Goal: Use online tool/utility: Utilize a website feature to perform a specific function

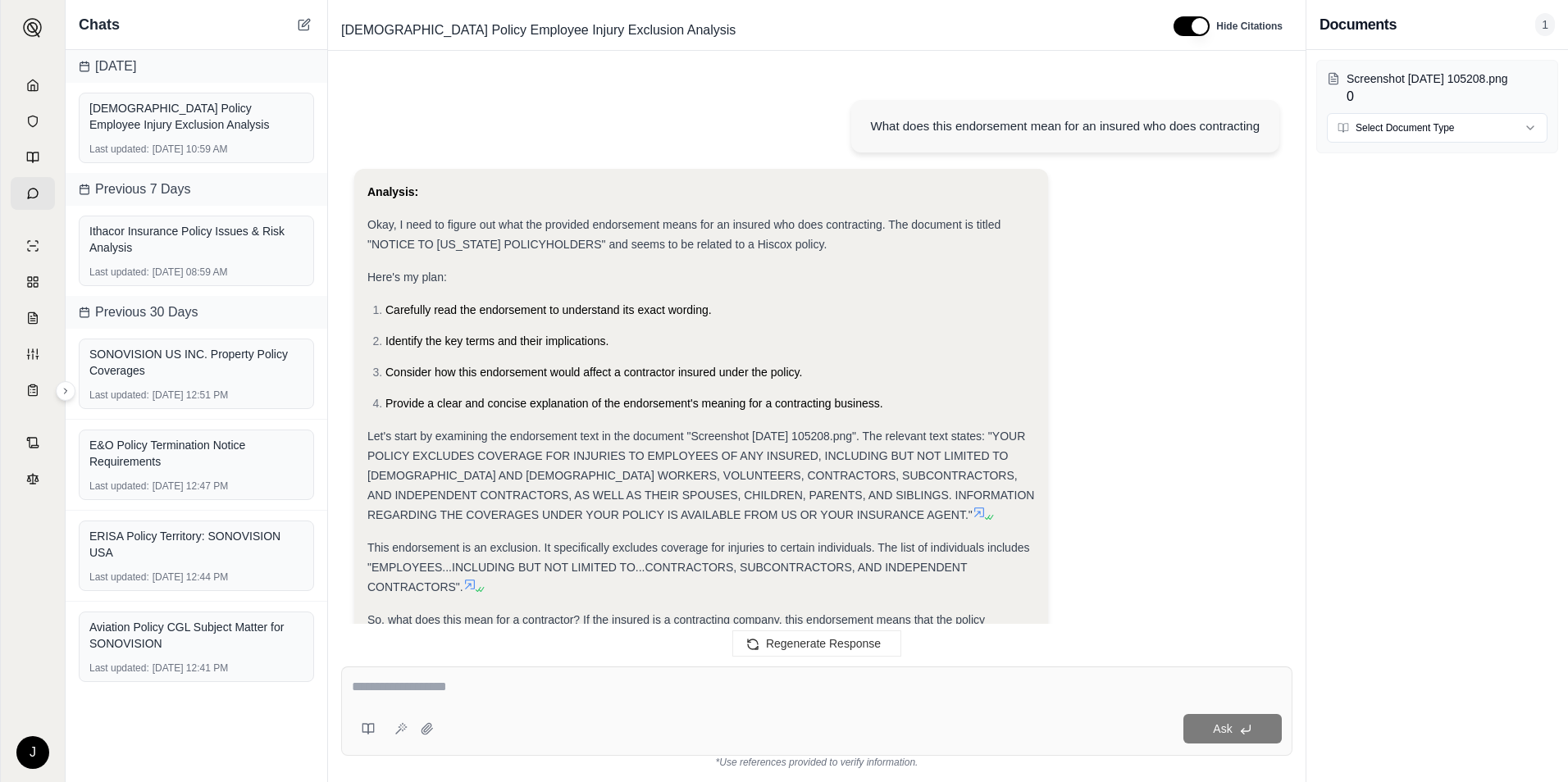
scroll to position [468, 0]
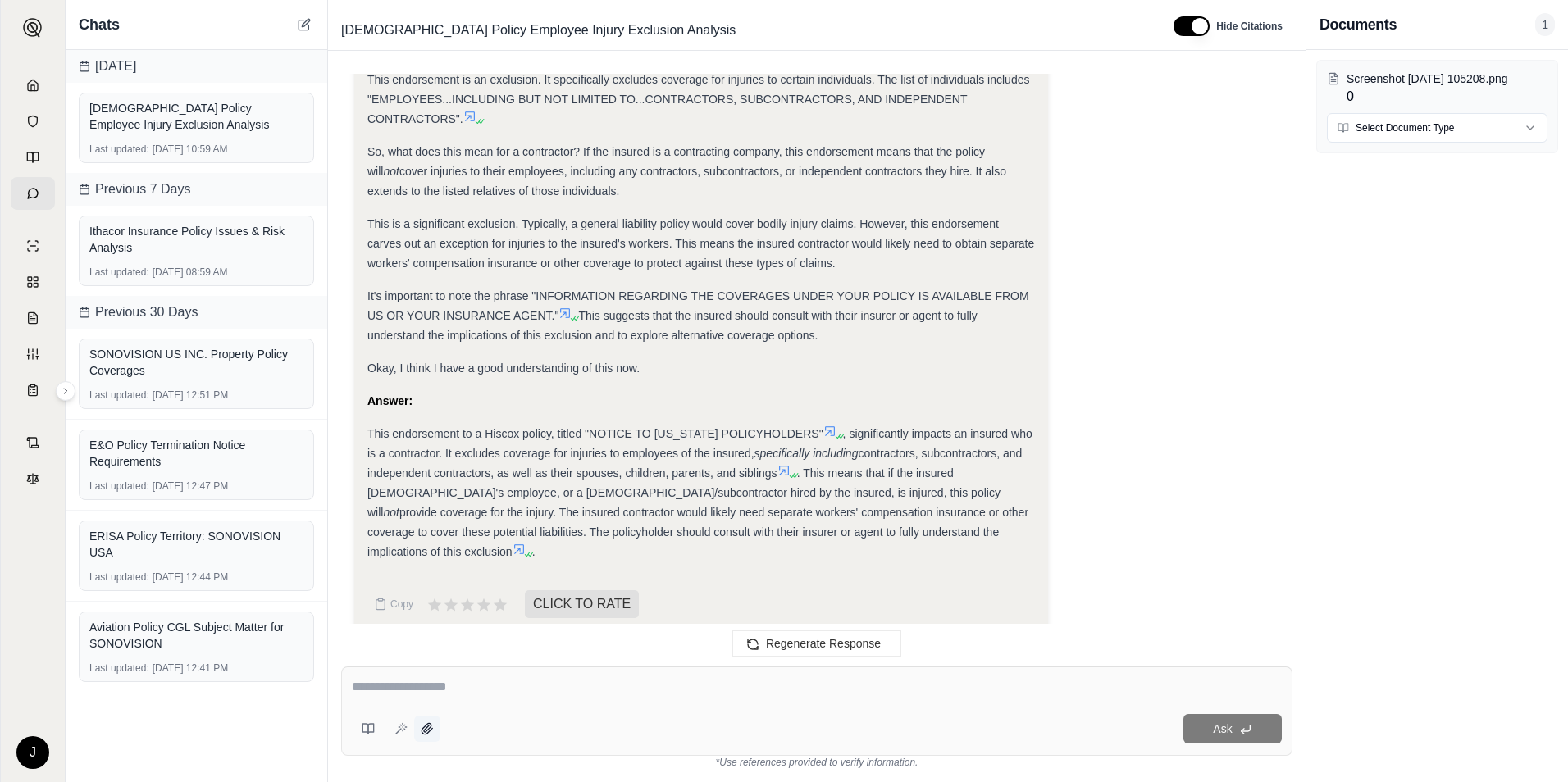
click at [425, 731] on icon at bounding box center [427, 728] width 13 height 13
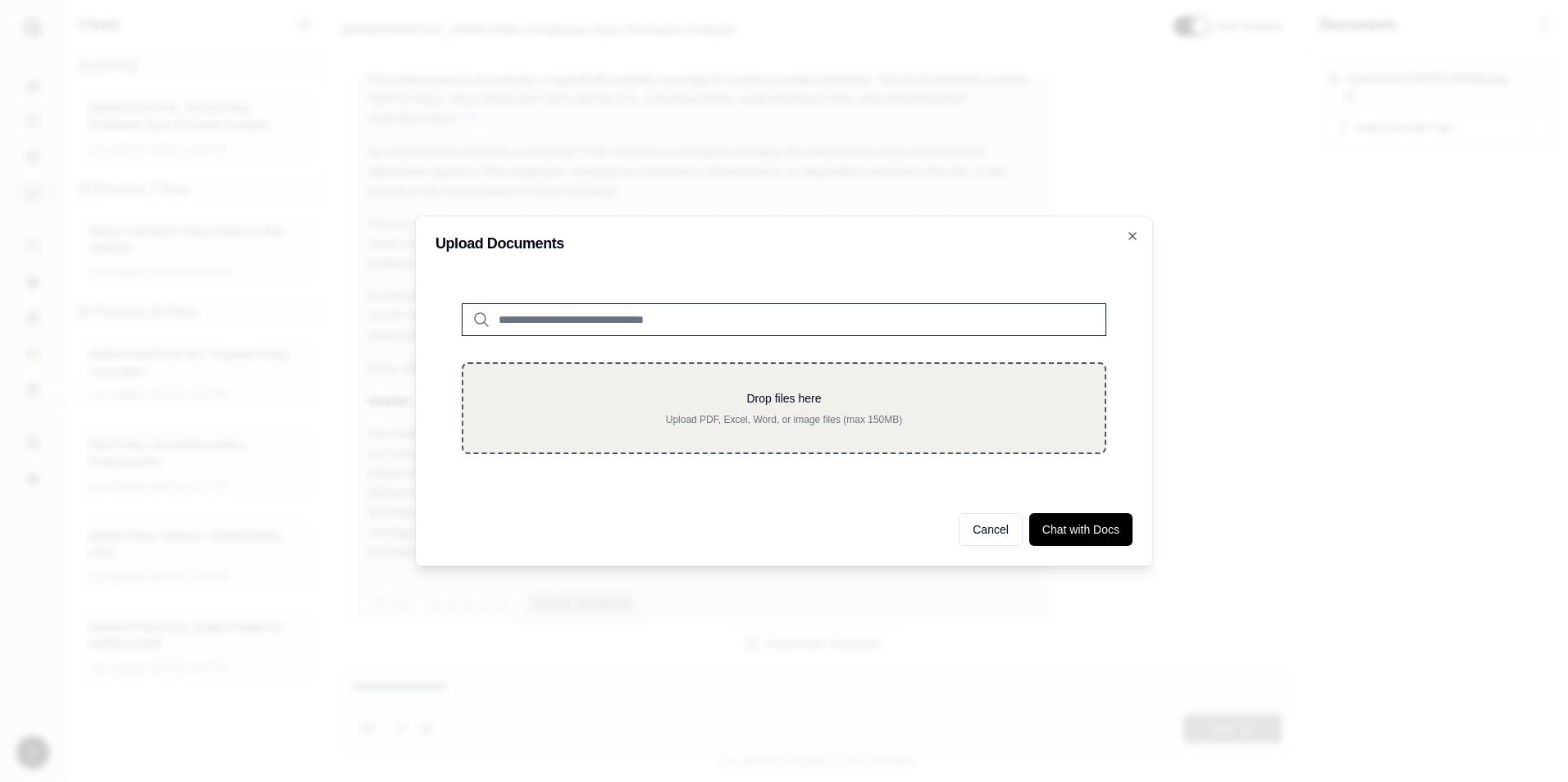
click at [765, 401] on p "Drop files here" at bounding box center [784, 398] width 589 height 16
type input "**********"
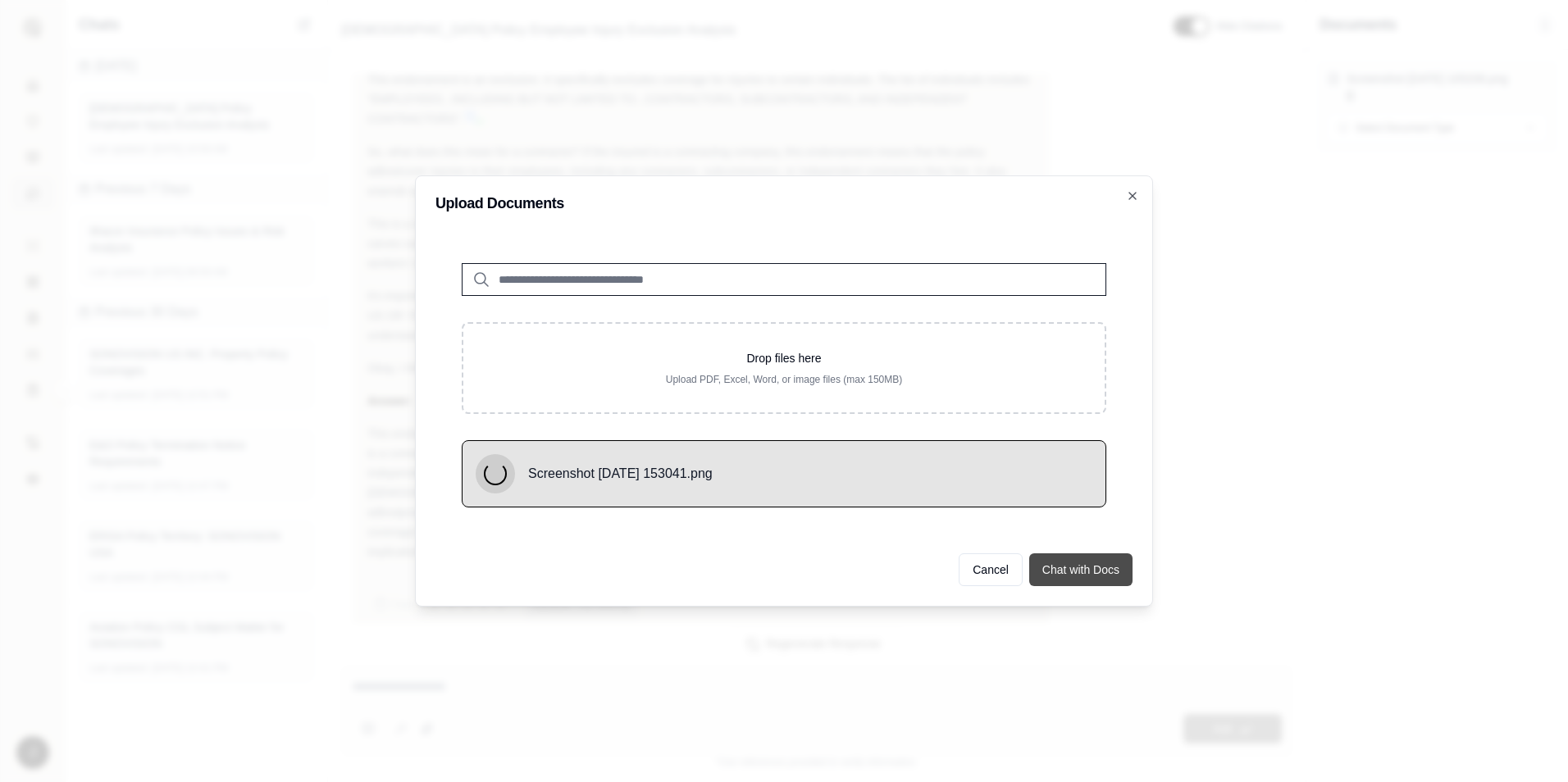
click at [1092, 569] on button "Chat with Docs" at bounding box center [1081, 569] width 103 height 32
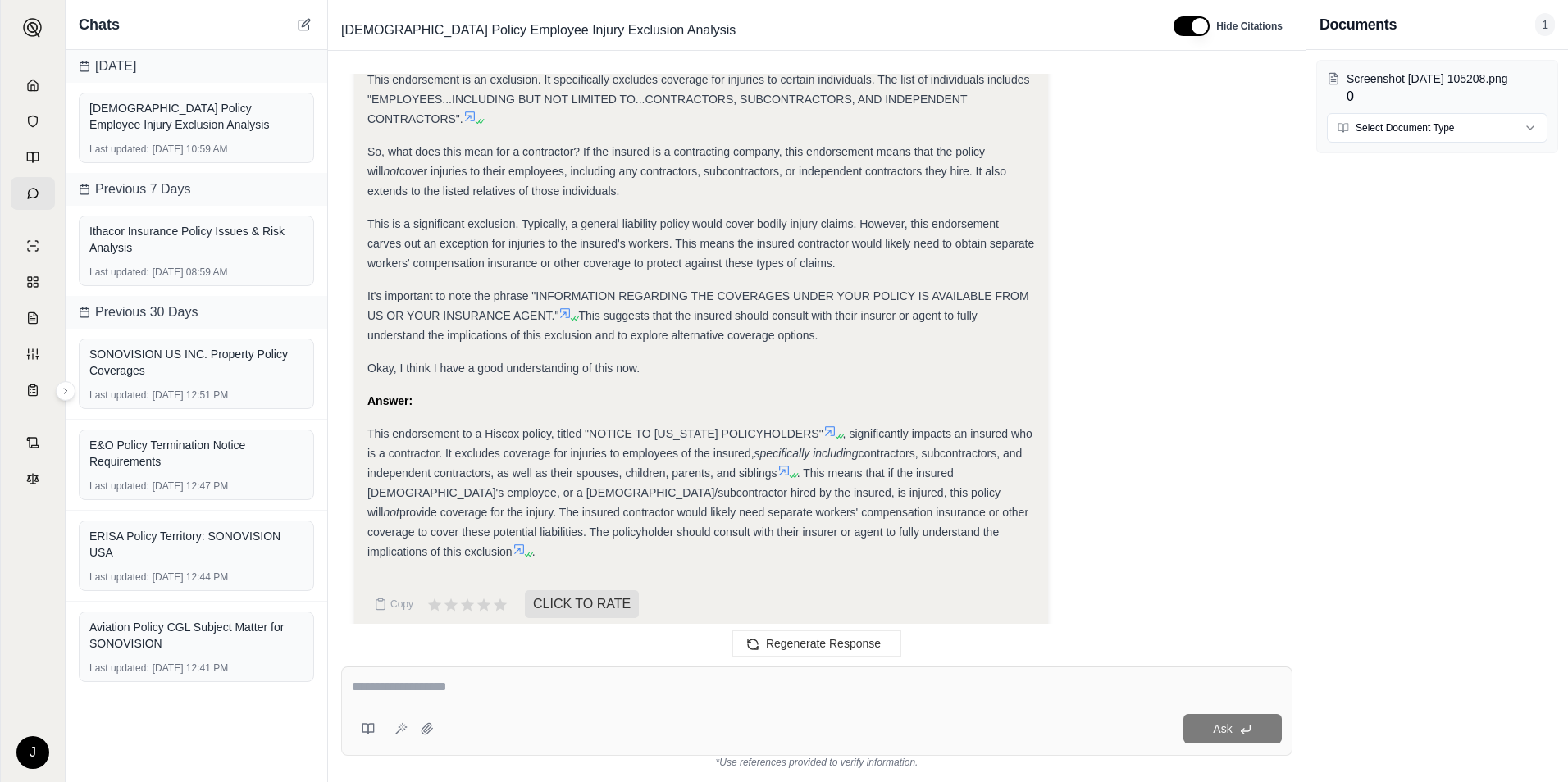
click at [491, 690] on textarea at bounding box center [816, 686] width 930 height 20
click at [505, 692] on textarea at bounding box center [816, 686] width 930 height 20
type textarea "**********"
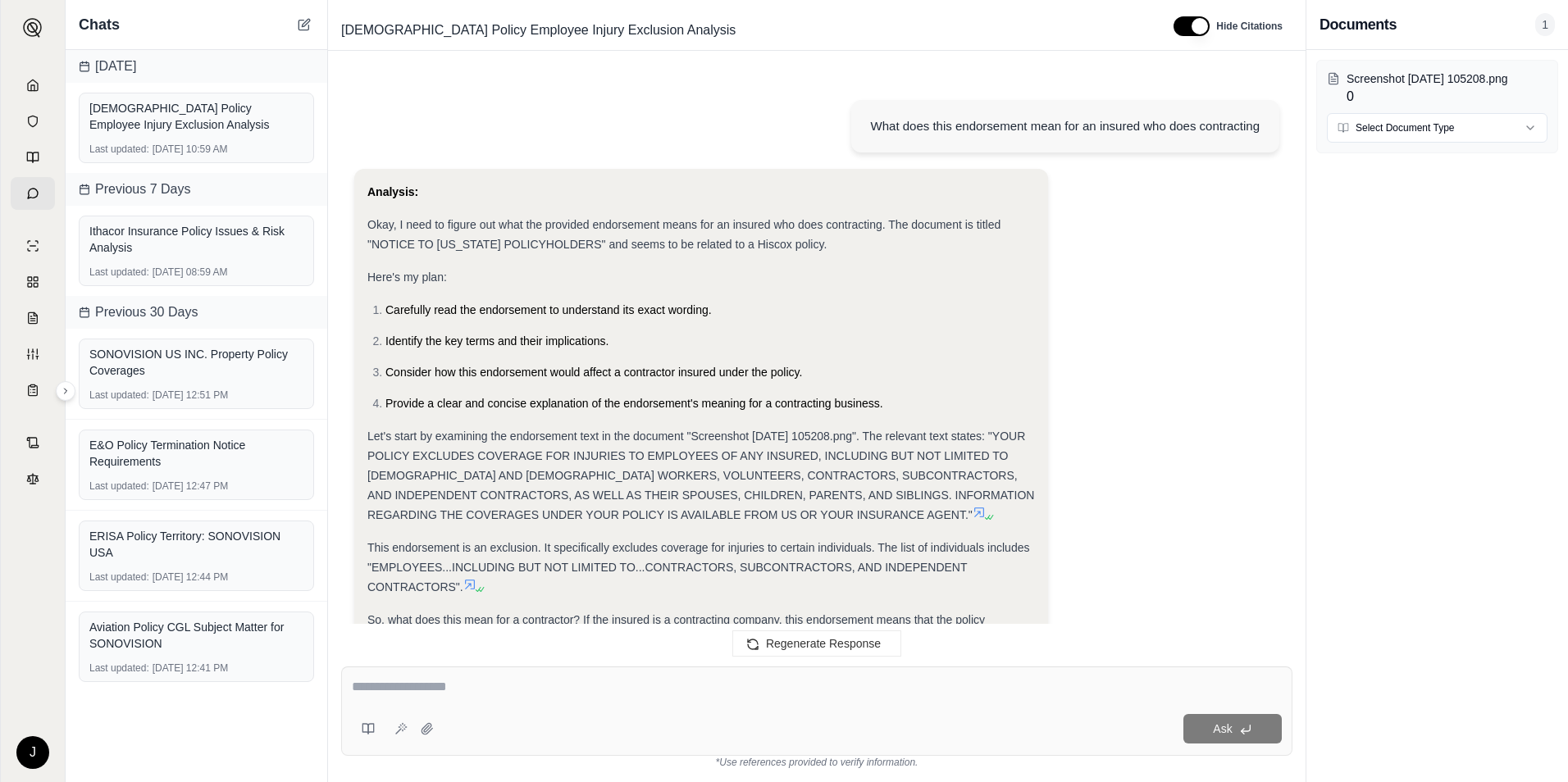
scroll to position [1385, 0]
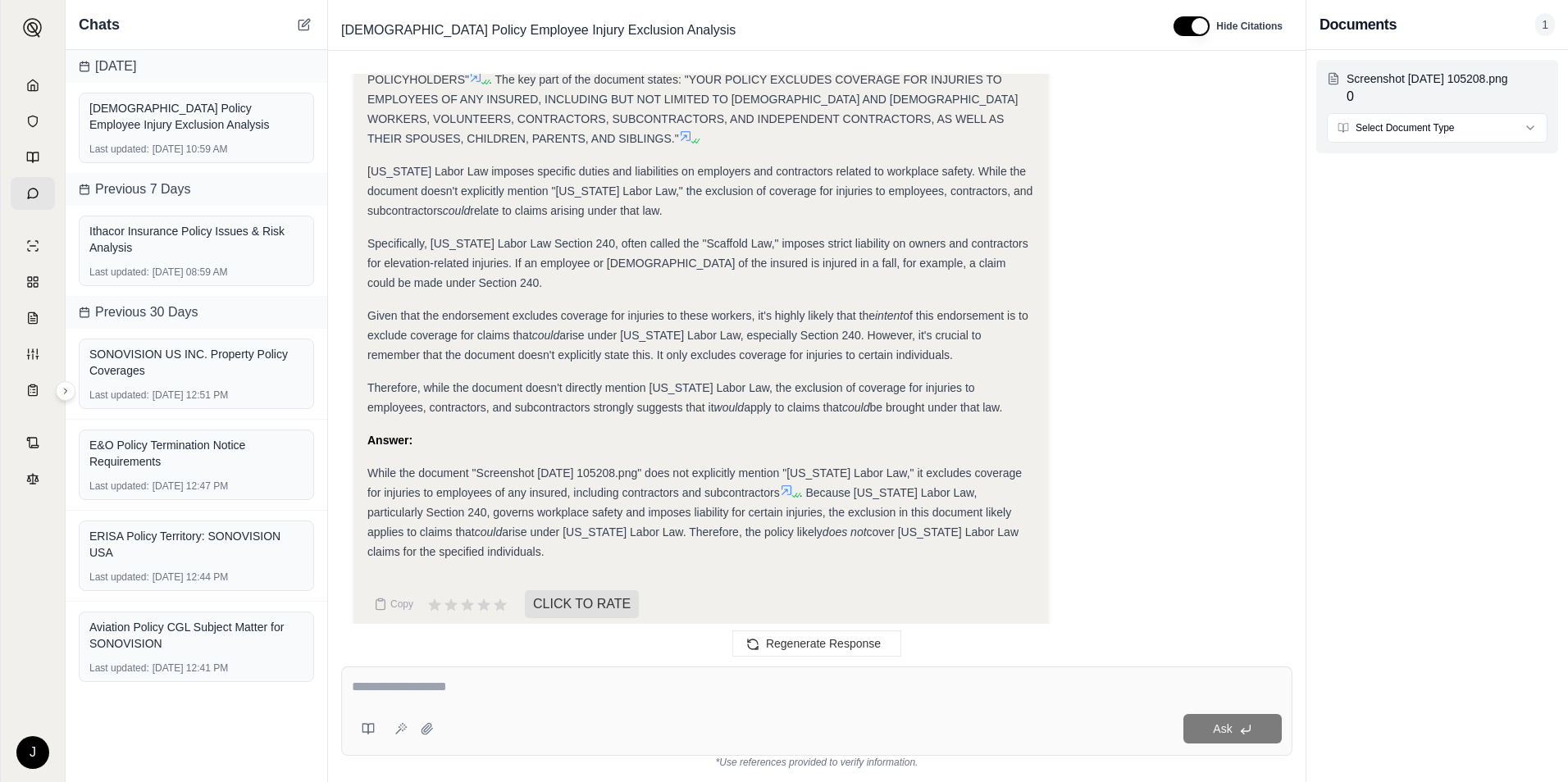
click at [1518, 128] on html "J Chats [DATE] [DEMOGRAPHIC_DATA] Policy Employee Injury Exclusion Analysis Las…" at bounding box center [784, 391] width 1568 height 782
click at [1445, 529] on html "J Chats [DATE] [DEMOGRAPHIC_DATA] Policy Employee Injury Exclusion Analysis Las…" at bounding box center [784, 391] width 1568 height 782
click at [32, 80] on icon at bounding box center [33, 85] width 10 height 10
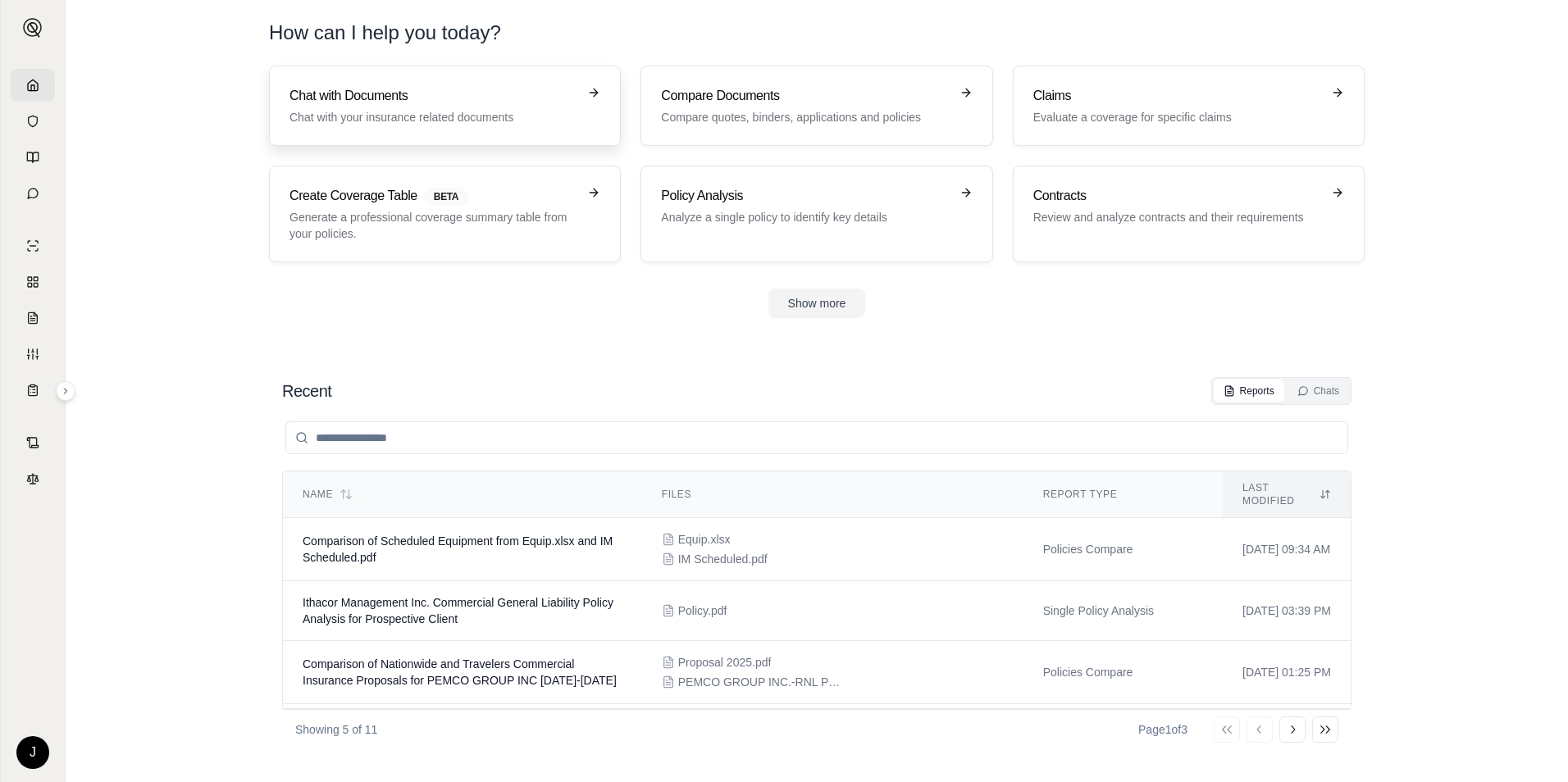
click at [424, 115] on p "Chat with your insurance related documents" at bounding box center [433, 117] width 288 height 16
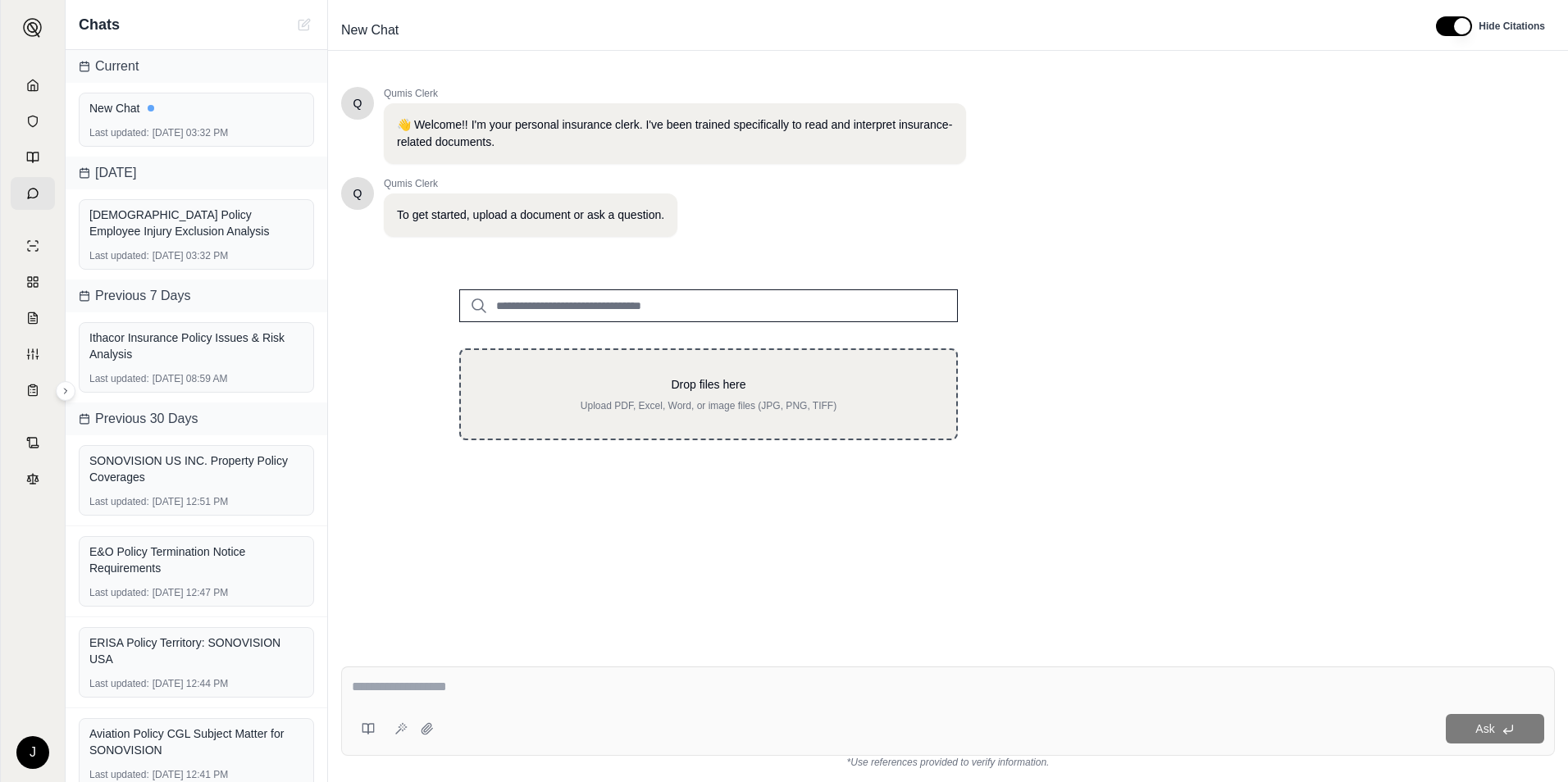
click at [691, 393] on div "Drop files here Upload PDF, Excel, Word, or image files (JPG, PNG, TIFF)" at bounding box center [709, 394] width 443 height 36
type input "**********"
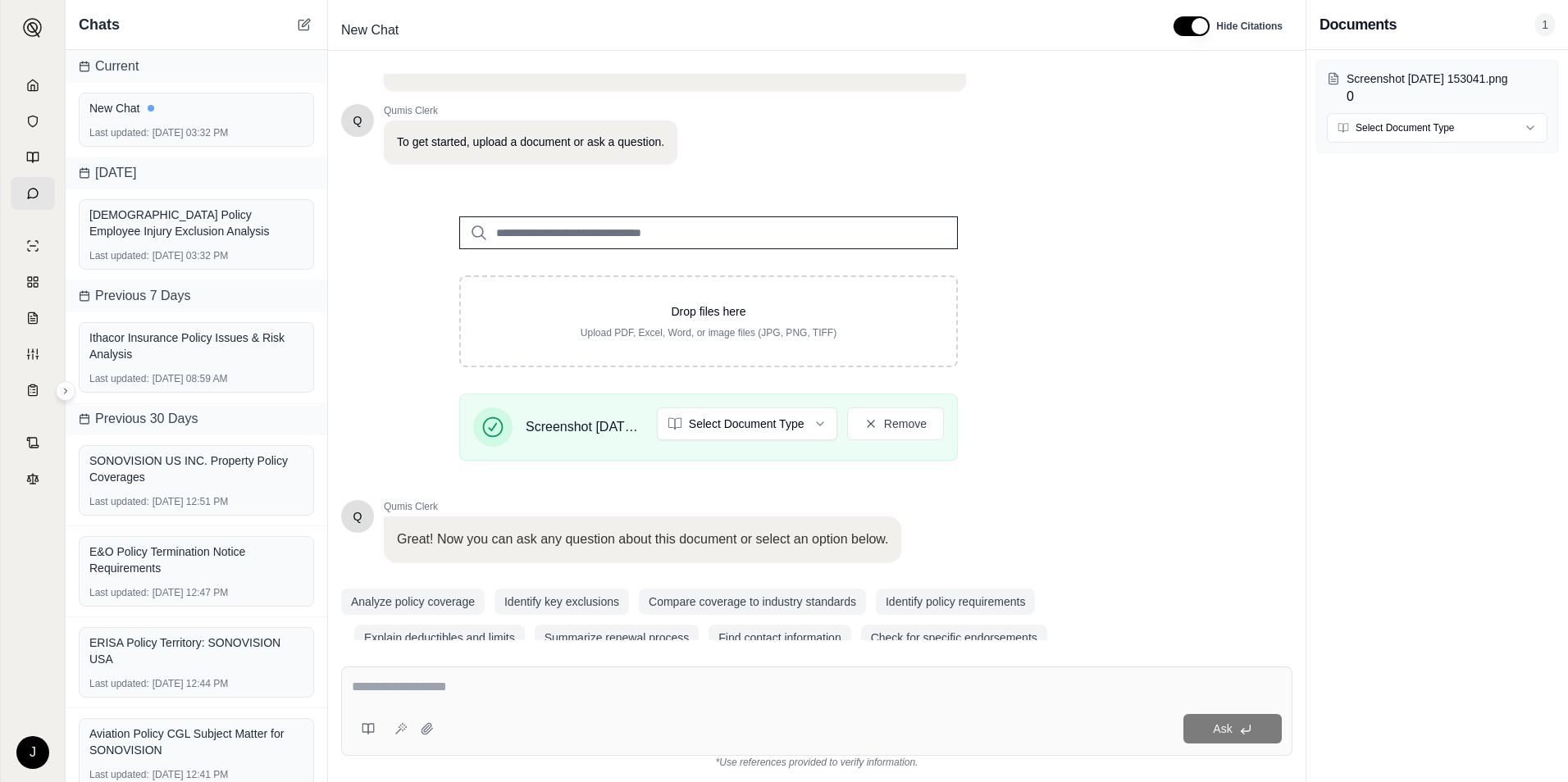
scroll to position [103, 0]
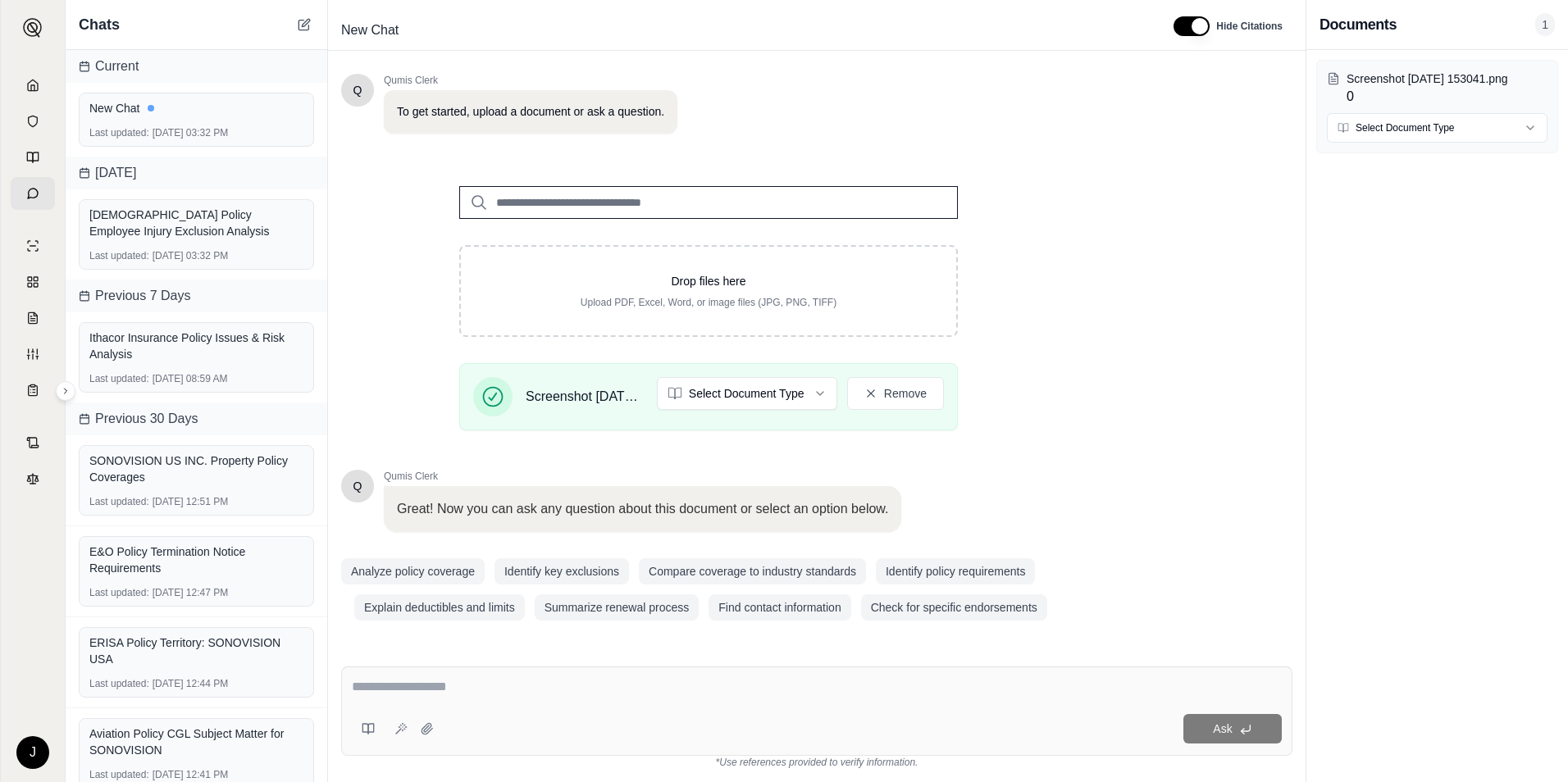
click at [678, 691] on textarea at bounding box center [816, 686] width 930 height 20
drag, startPoint x: 421, startPoint y: 699, endPoint x: 414, endPoint y: 691, distance: 10.6
type textarea "**********"
click at [1257, 732] on button "Ask" at bounding box center [1232, 728] width 98 height 30
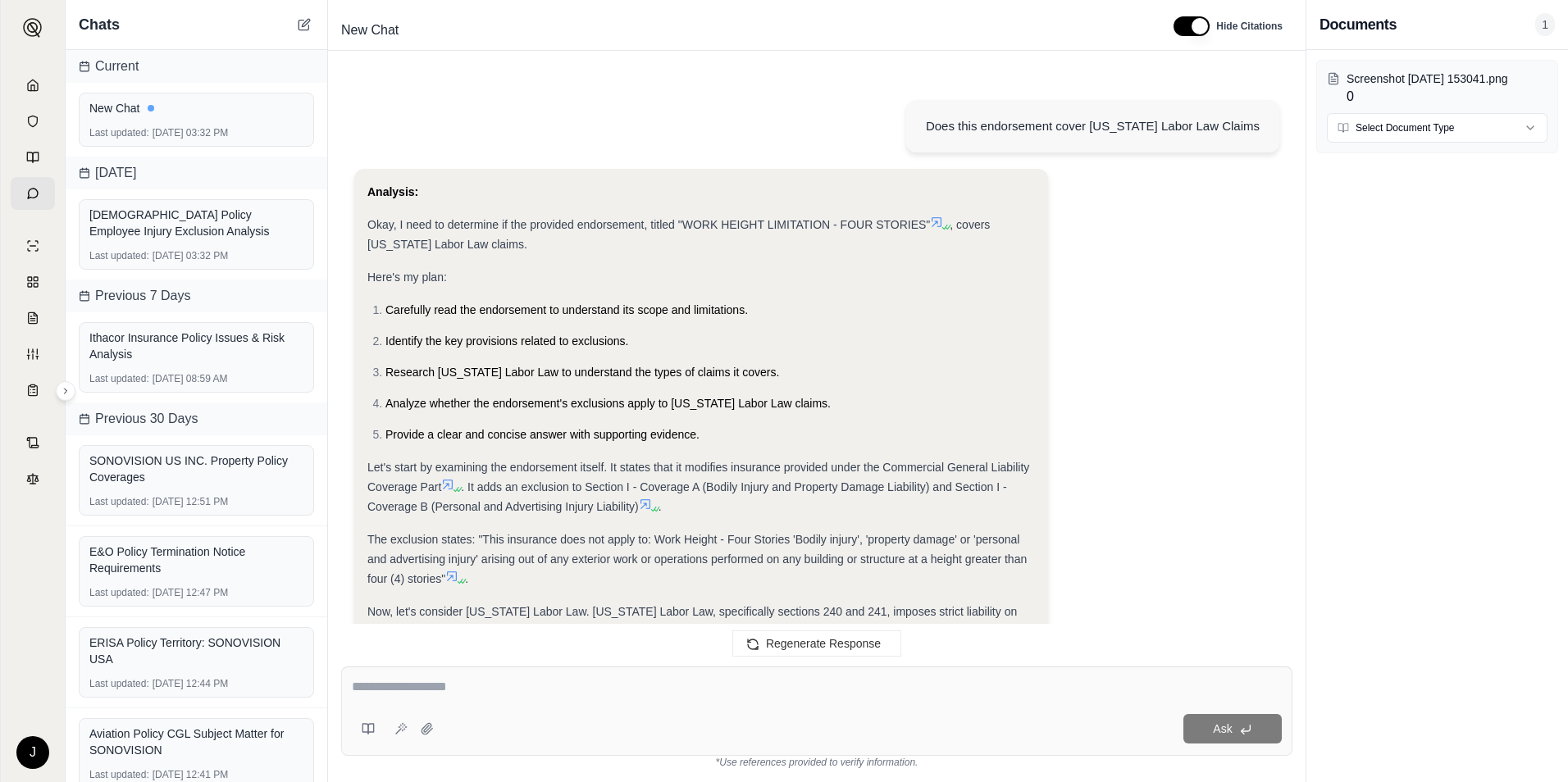
scroll to position [614, 0]
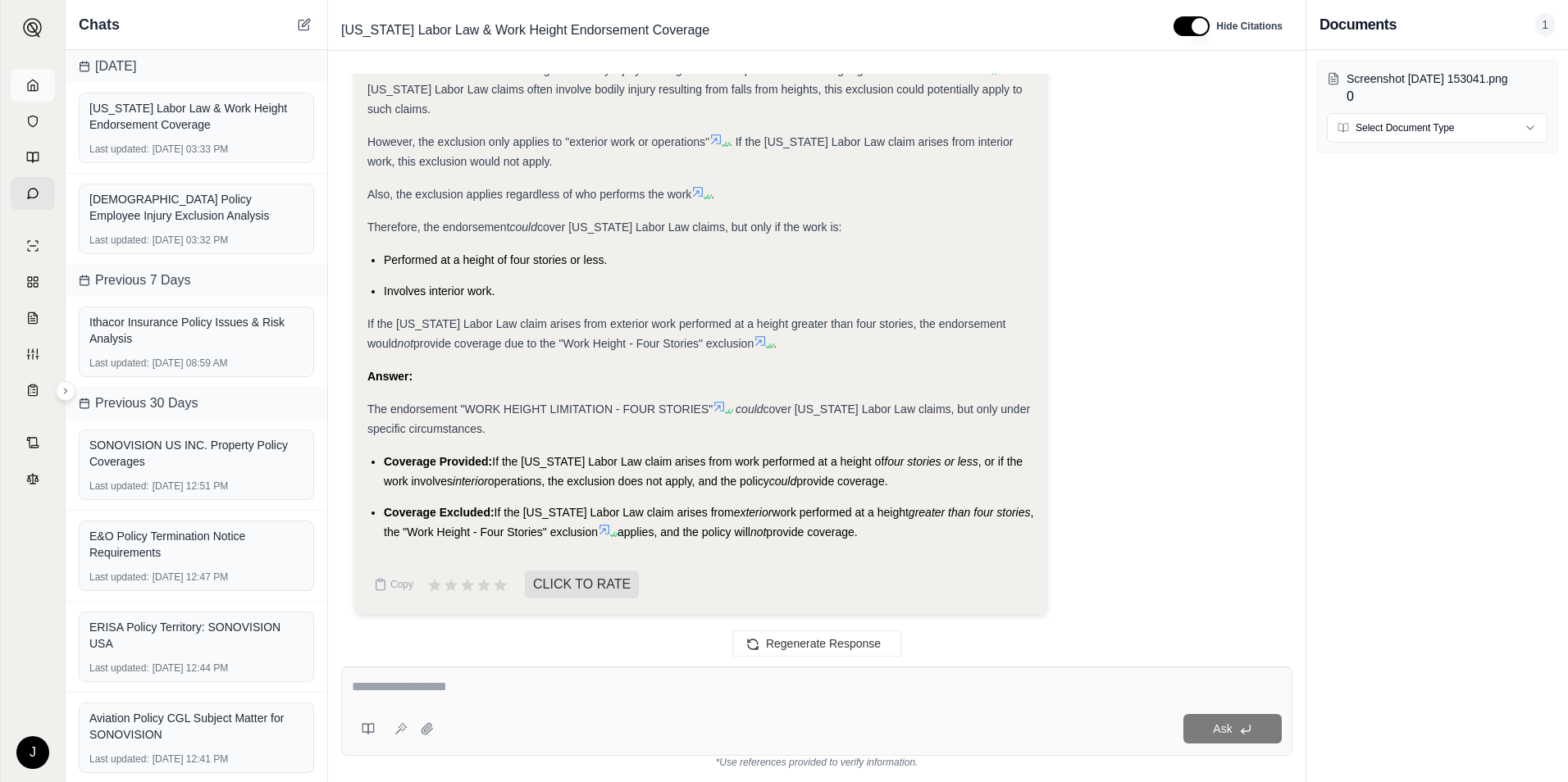
click at [49, 88] on link at bounding box center [32, 85] width 44 height 32
